Goal: Find specific page/section: Find specific page/section

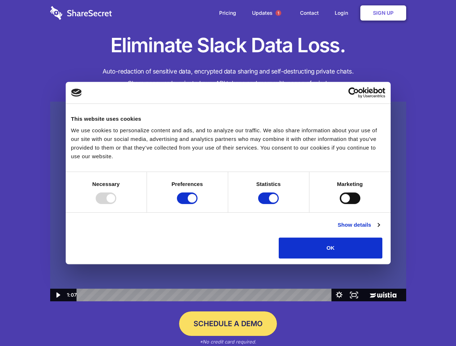
click at [228, 173] on img at bounding box center [228, 202] width 356 height 200
click at [116, 204] on div at bounding box center [106, 199] width 21 height 12
click at [197, 204] on input "Preferences" at bounding box center [187, 199] width 21 height 12
checkbox input "false"
click at [269, 204] on input "Statistics" at bounding box center [268, 199] width 21 height 12
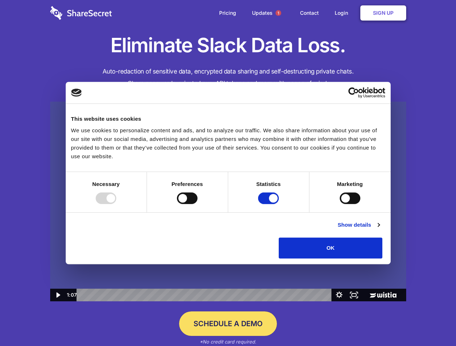
checkbox input "false"
click at [340, 204] on input "Marketing" at bounding box center [350, 199] width 21 height 12
checkbox input "true"
click at [379, 229] on link "Show details" at bounding box center [358, 225] width 42 height 9
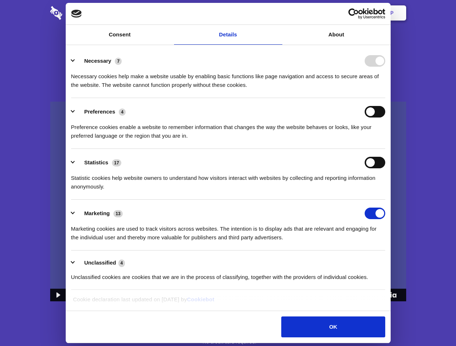
click at [385, 89] on div "Necessary cookies help make a website usable by enabling basic functions like p…" at bounding box center [228, 78] width 314 height 23
click at [278, 13] on span "1" at bounding box center [278, 13] width 6 height 6
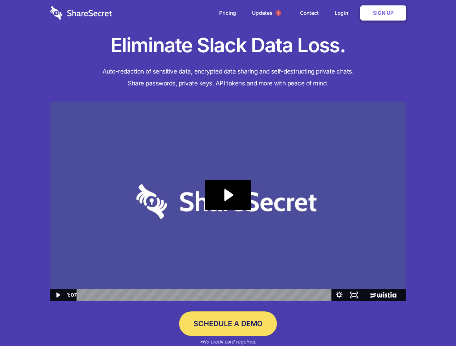
click at [228, 202] on icon "Play Video: Sharesecret Slack Extension" at bounding box center [228, 195] width 46 height 30
